Goal: Task Accomplishment & Management: Use online tool/utility

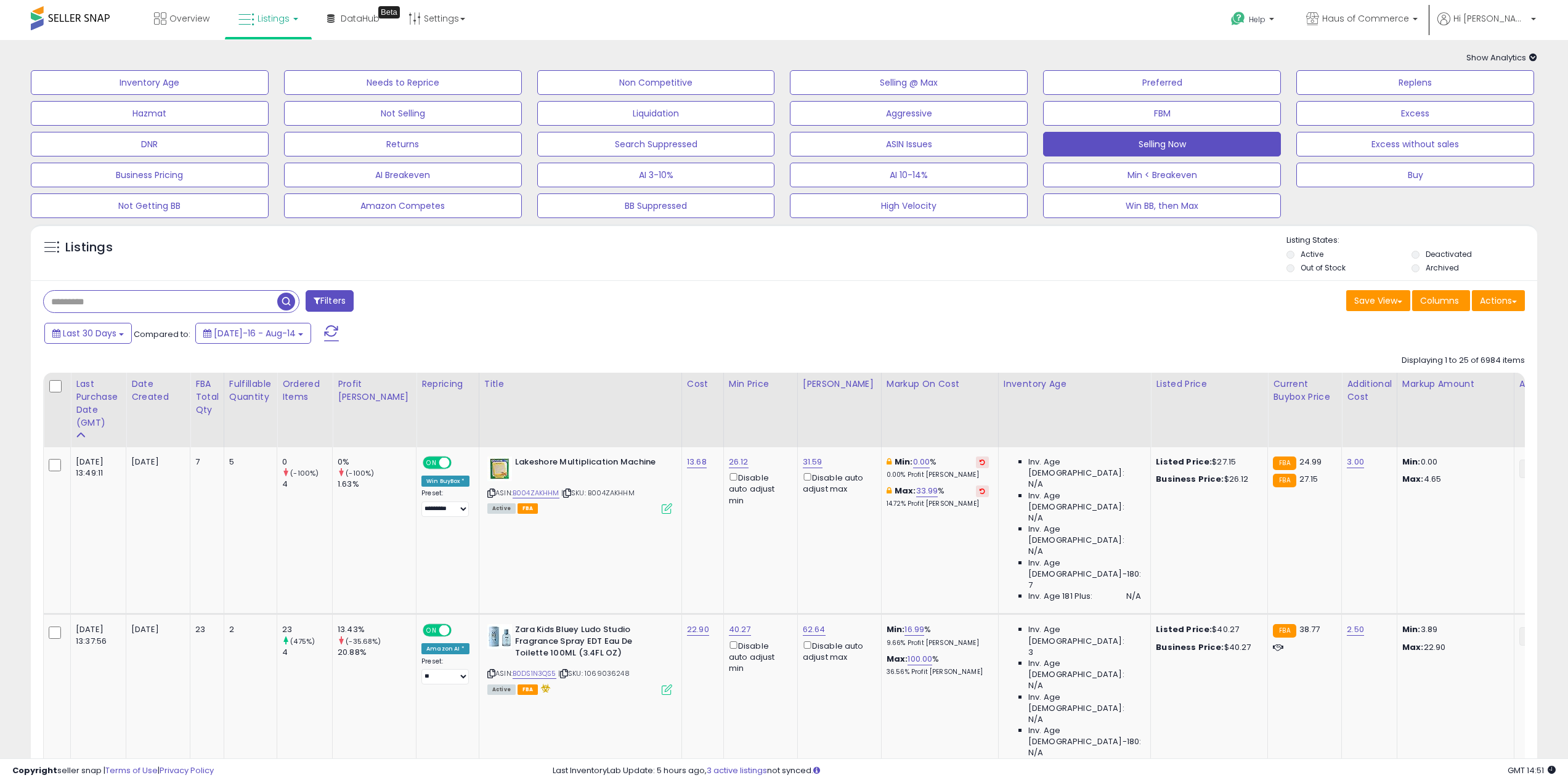
click at [217, 312] on input "text" at bounding box center [233, 302] width 380 height 22
paste input "**********"
type input "**********"
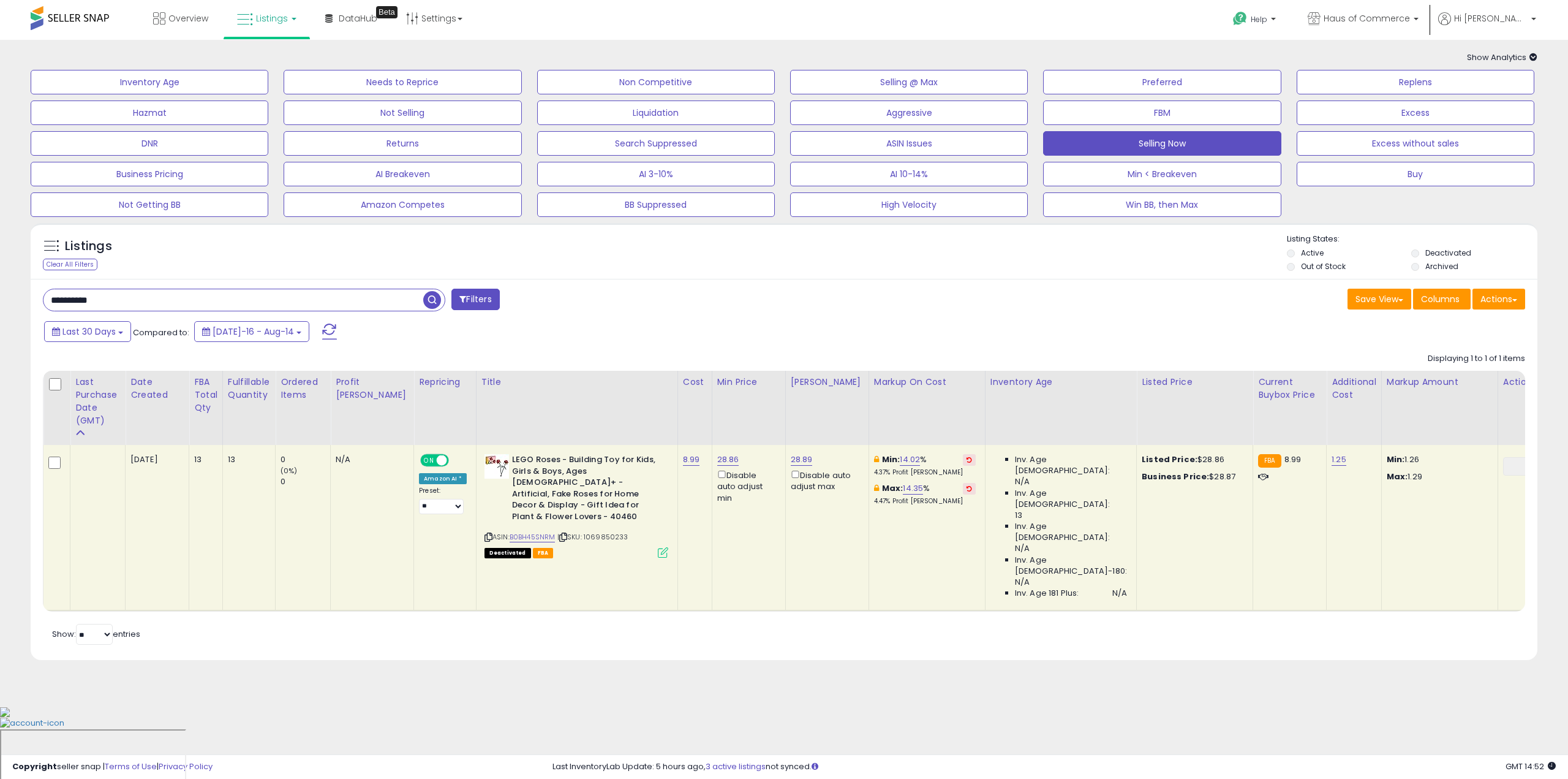
click at [421, 460] on span "ON" at bounding box center [429, 460] width 15 height 11
click at [980, 301] on div "Save View Save As New View Update Current View Columns Actions Import Export Vi…" at bounding box center [1159, 301] width 750 height 24
click at [170, 18] on span "Overview" at bounding box center [188, 18] width 40 height 12
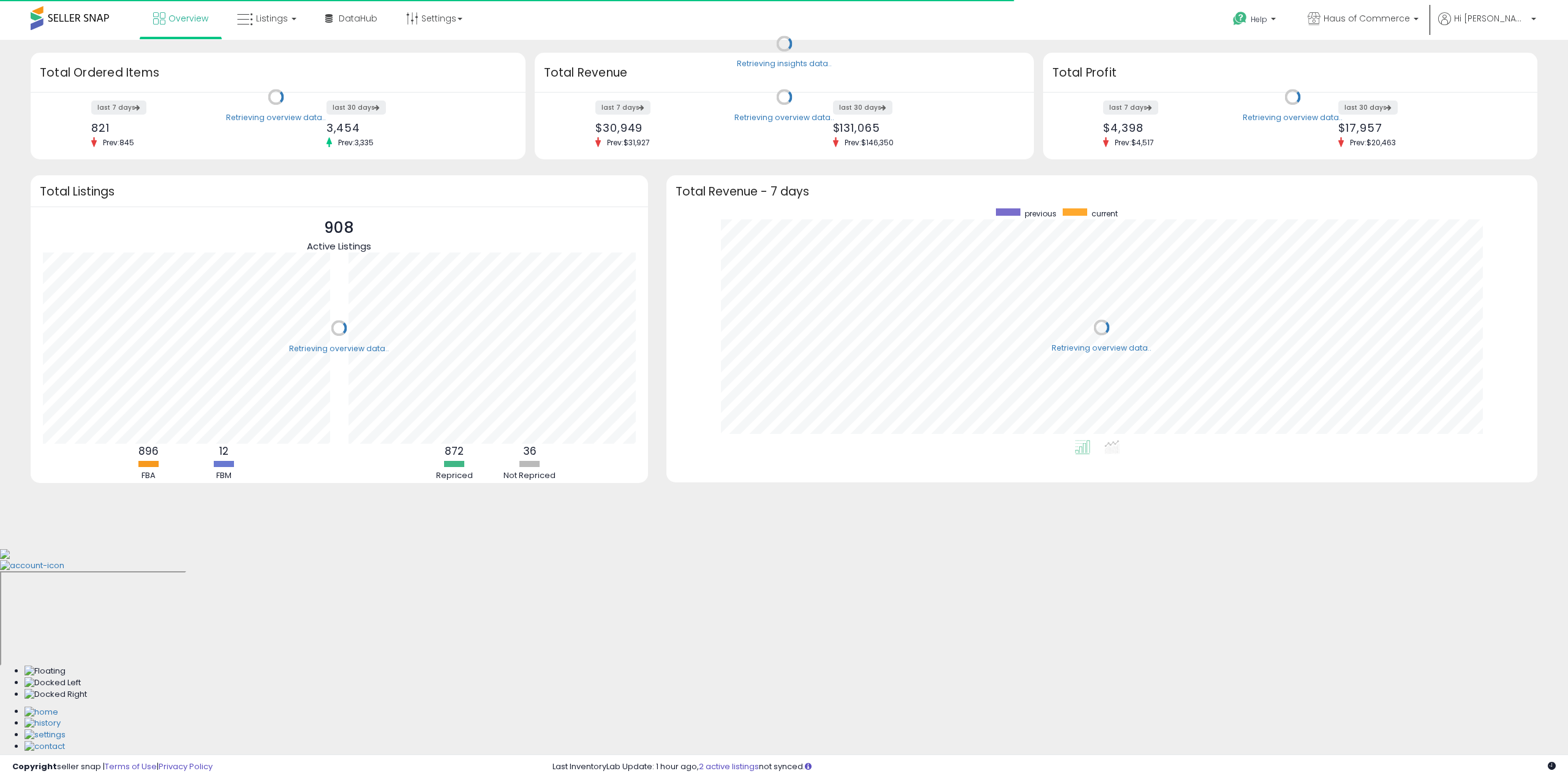
scroll to position [231, 846]
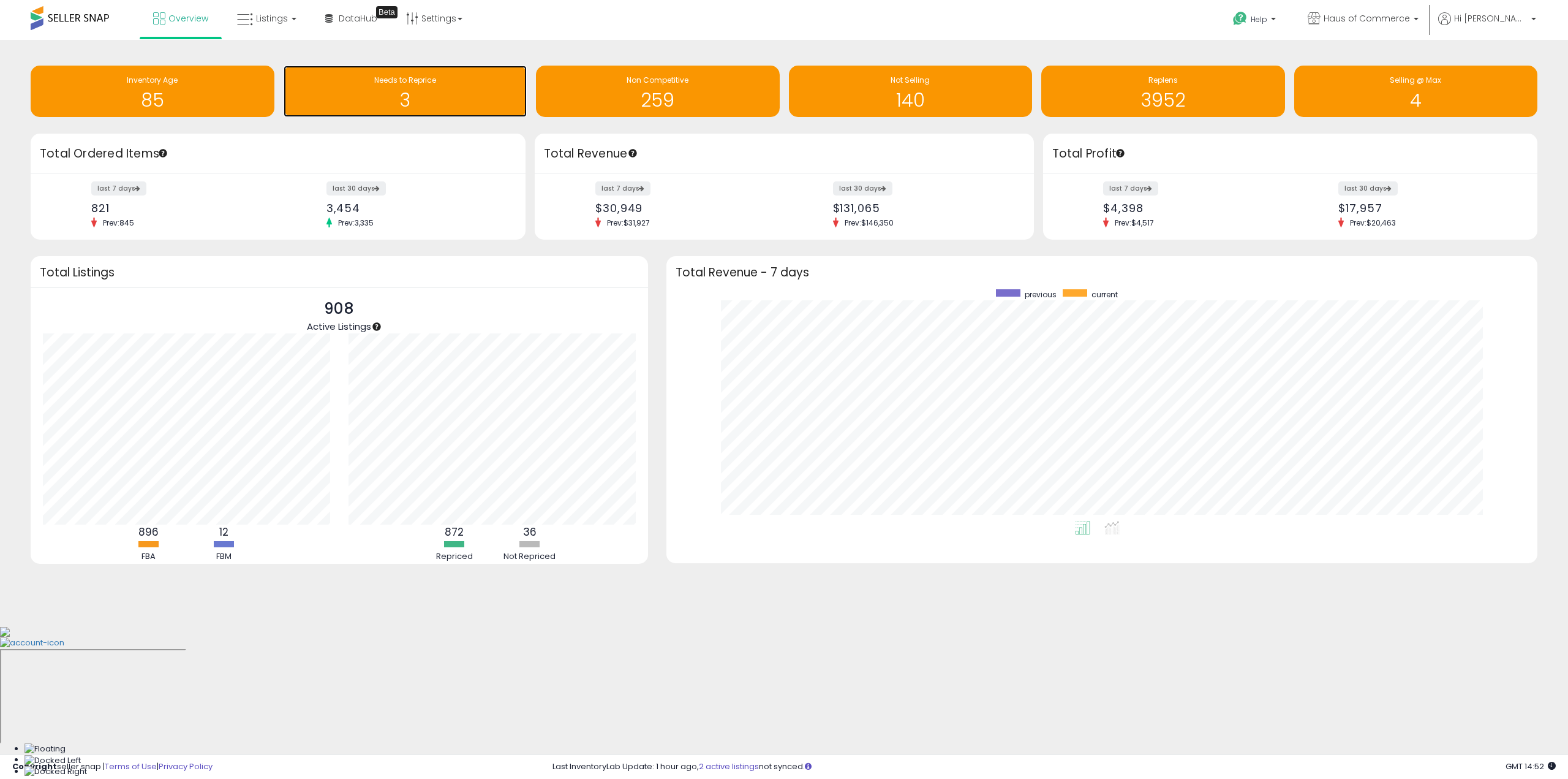
click at [476, 70] on div "Needs to Reprice 3" at bounding box center [405, 91] width 244 height 52
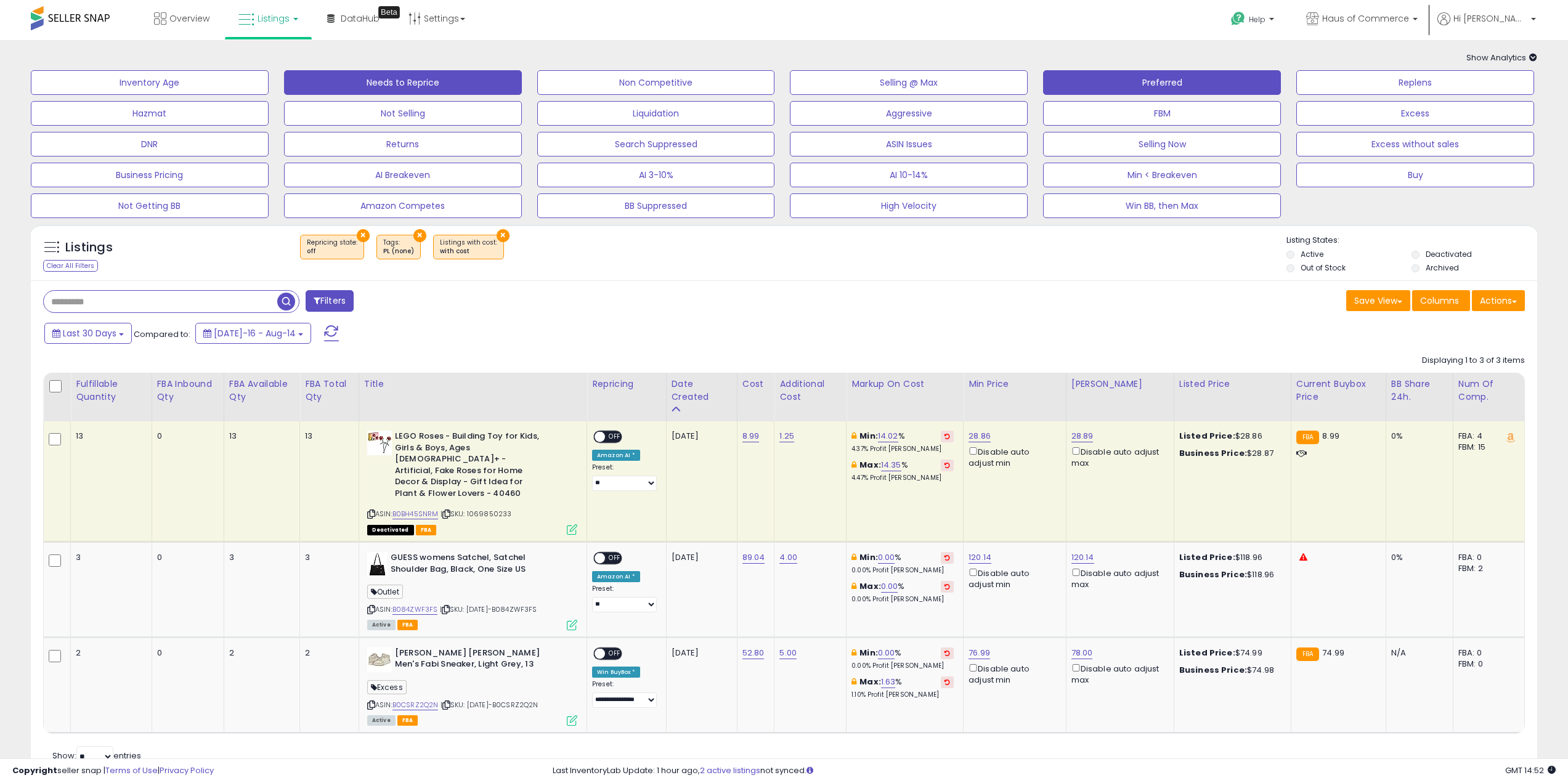
click at [1142, 84] on button "Preferred" at bounding box center [1162, 82] width 238 height 25
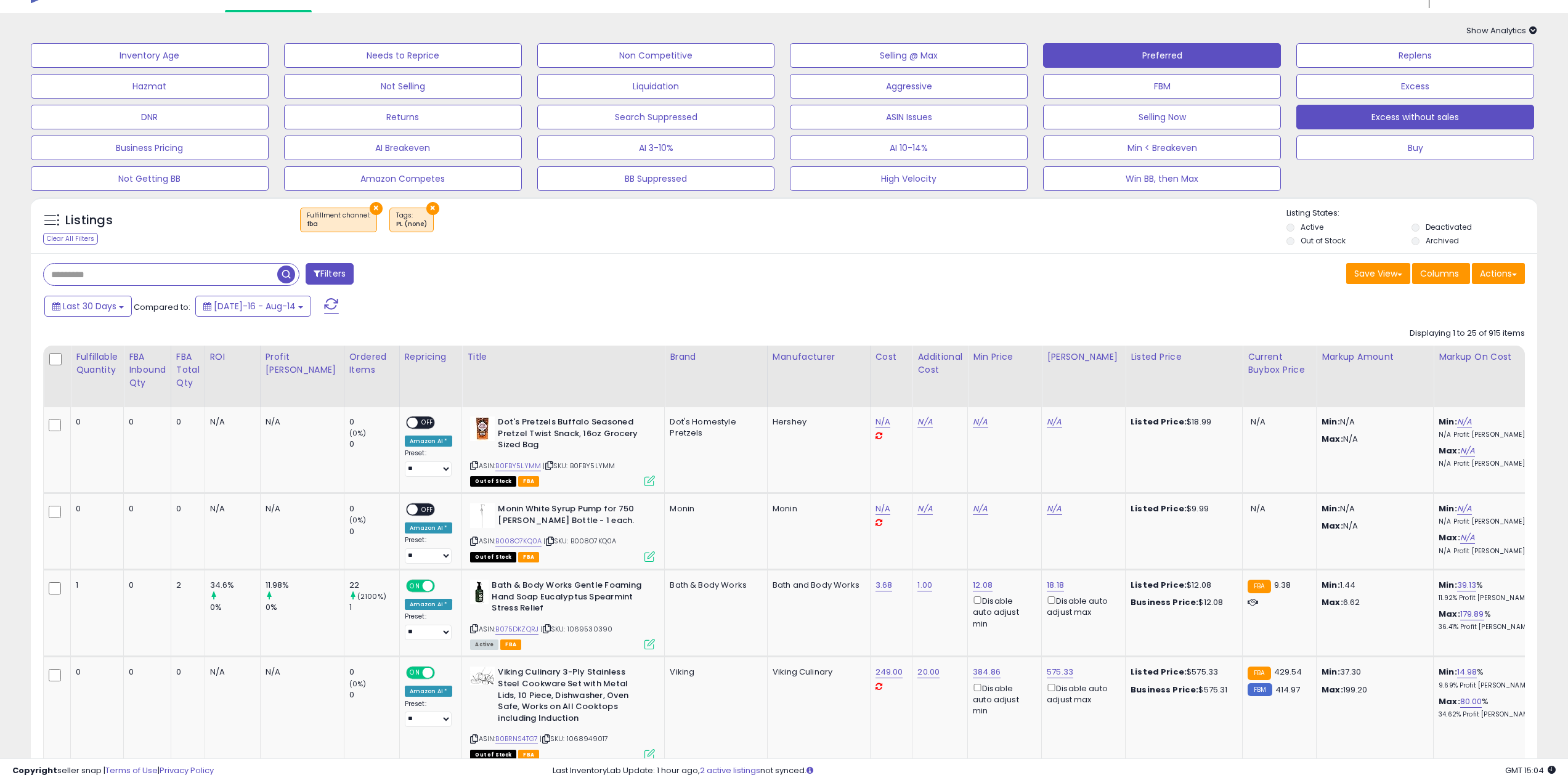
scroll to position [25, 0]
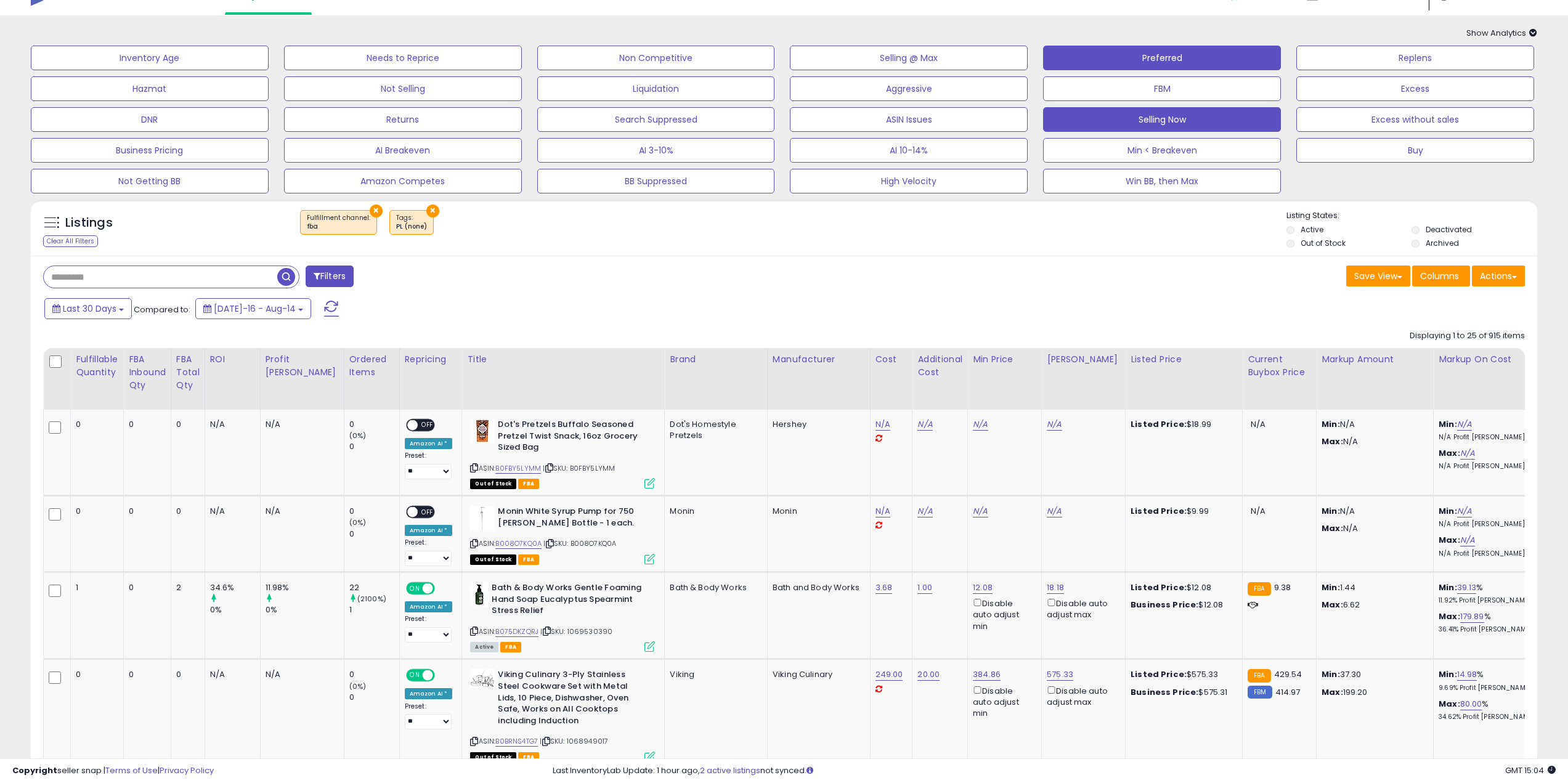
click at [1192, 120] on button "Selling Now" at bounding box center [1162, 119] width 238 height 25
